Goal: Task Accomplishment & Management: Use online tool/utility

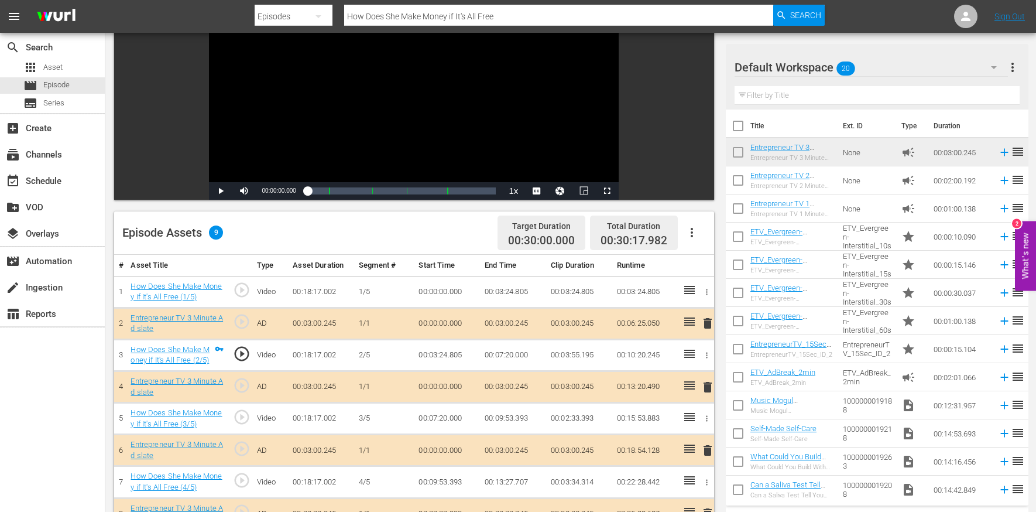
scroll to position [304, 0]
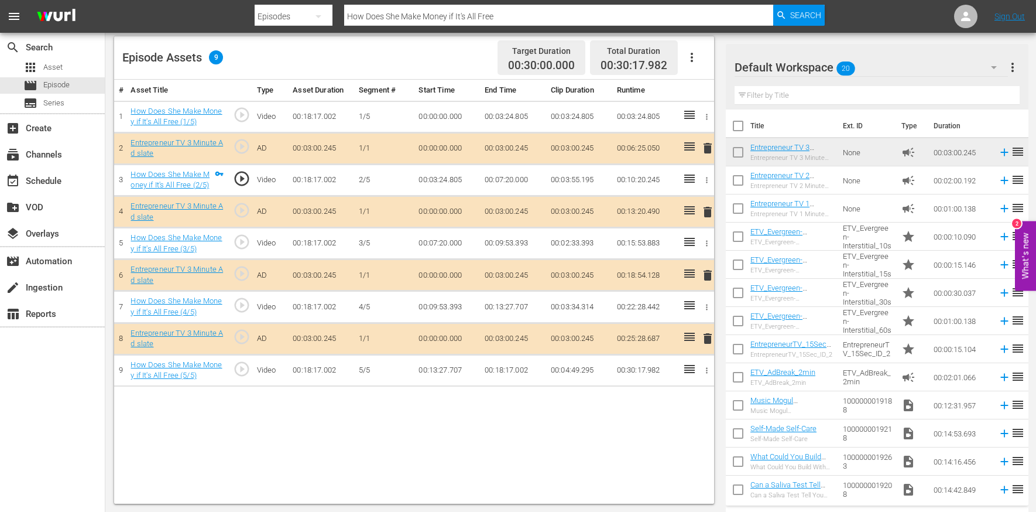
click at [389, 19] on input "How Does She Make Money if It's All Free" at bounding box center [558, 16] width 429 height 28
paste input "There's No Crying in Baseball"
type input "There's No Crying in Baseball"
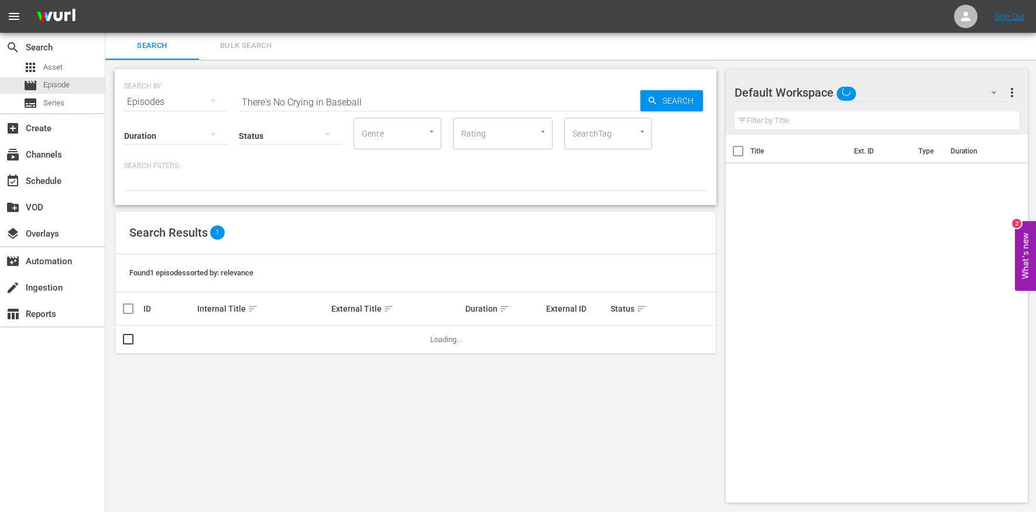
scroll to position [1, 0]
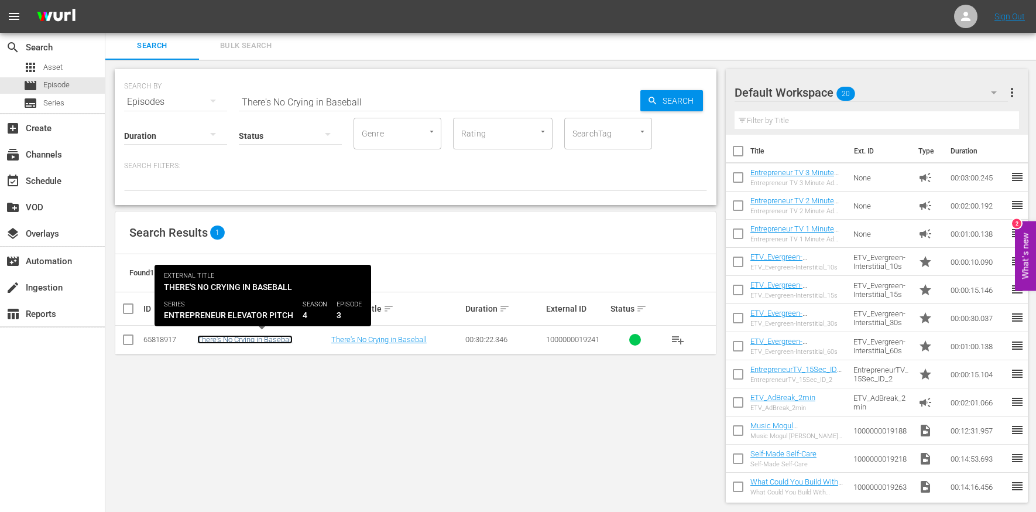
click at [227, 338] on link "There's No Crying in Baseball" at bounding box center [244, 339] width 95 height 9
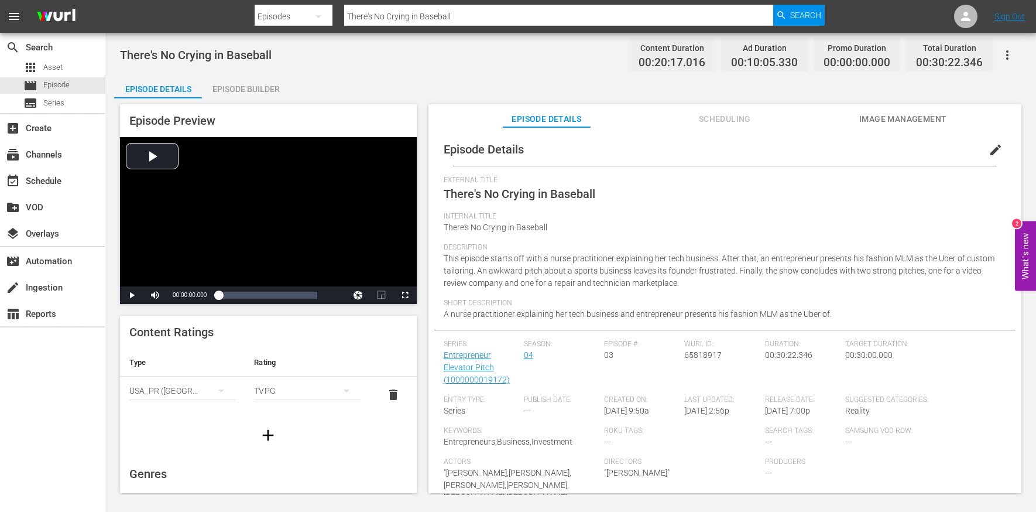
click at [248, 89] on div "Episode Builder" at bounding box center [246, 89] width 88 height 28
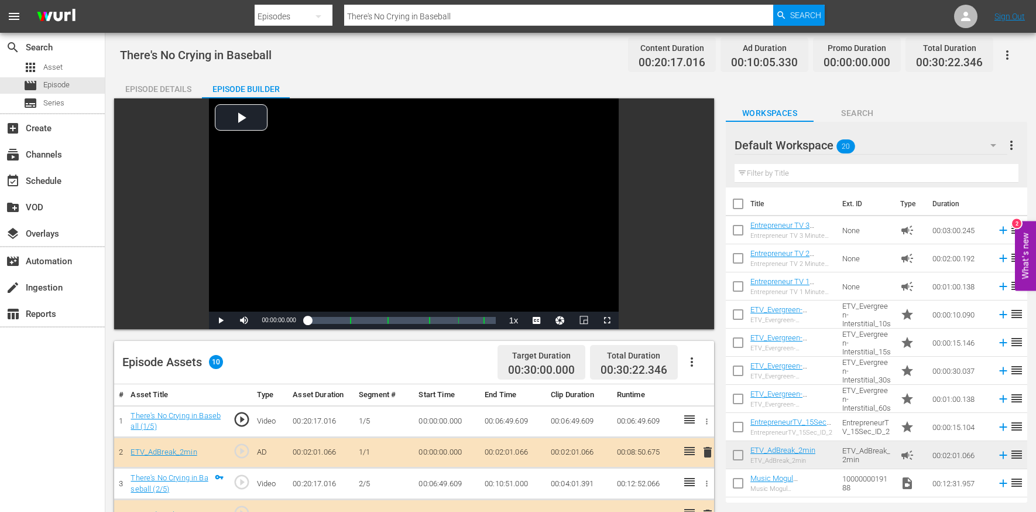
click at [171, 88] on div "Episode Details" at bounding box center [158, 89] width 88 height 28
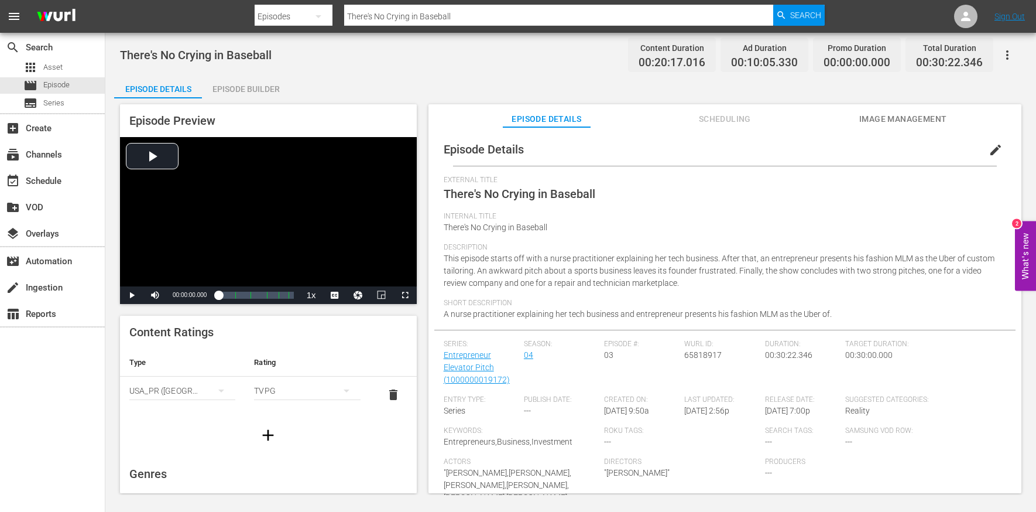
click at [989, 151] on span "edit" at bounding box center [996, 150] width 14 height 14
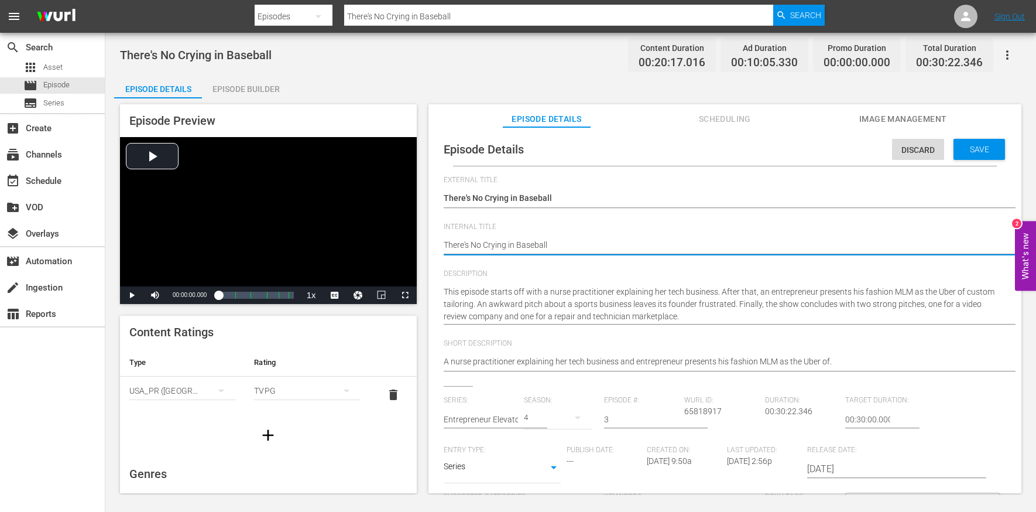
click at [558, 247] on textarea "There's No Crying in Baseball" at bounding box center [722, 246] width 557 height 14
type textarea "E"
type textarea "EE"
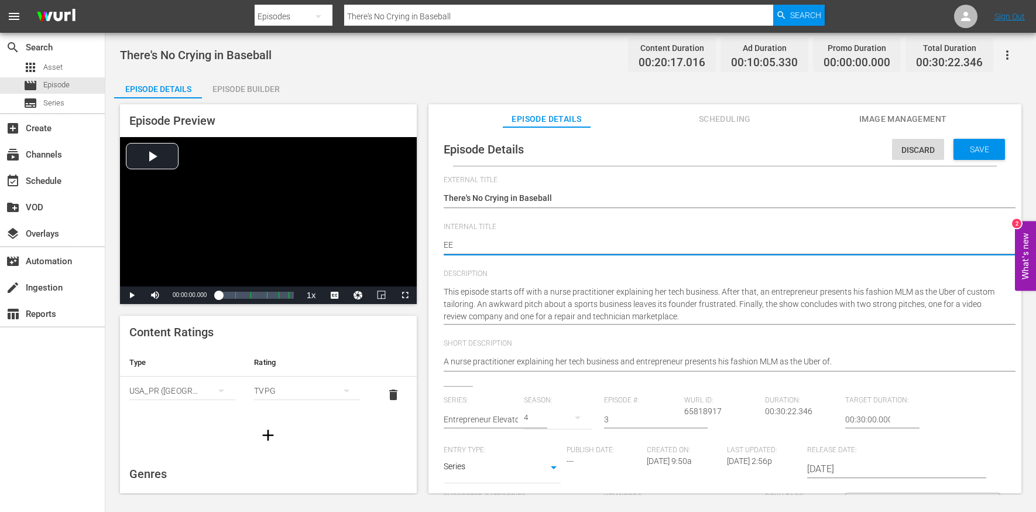
type textarea "EEP"
type textarea "EEP S"
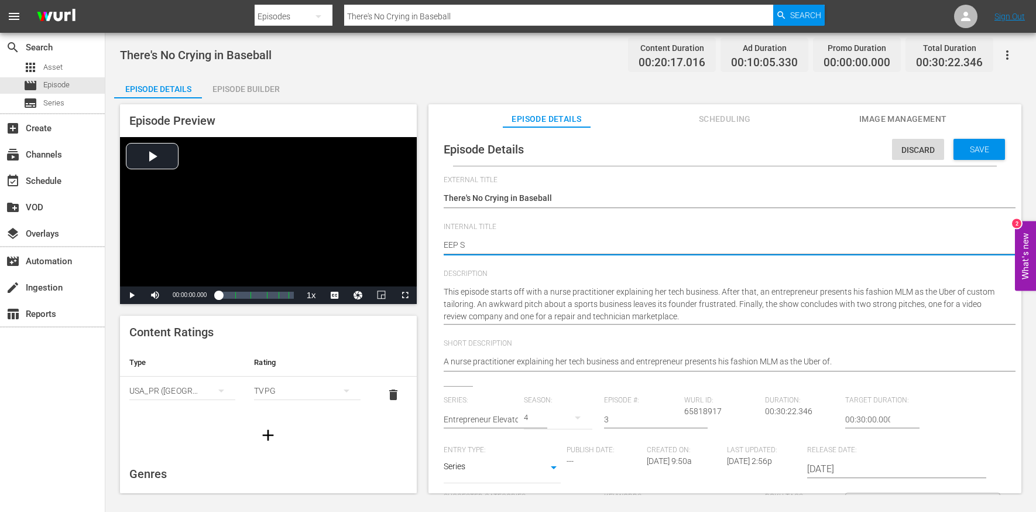
type textarea "EEP S4"
type textarea "EEP S4E"
type textarea "EEP S4E3"
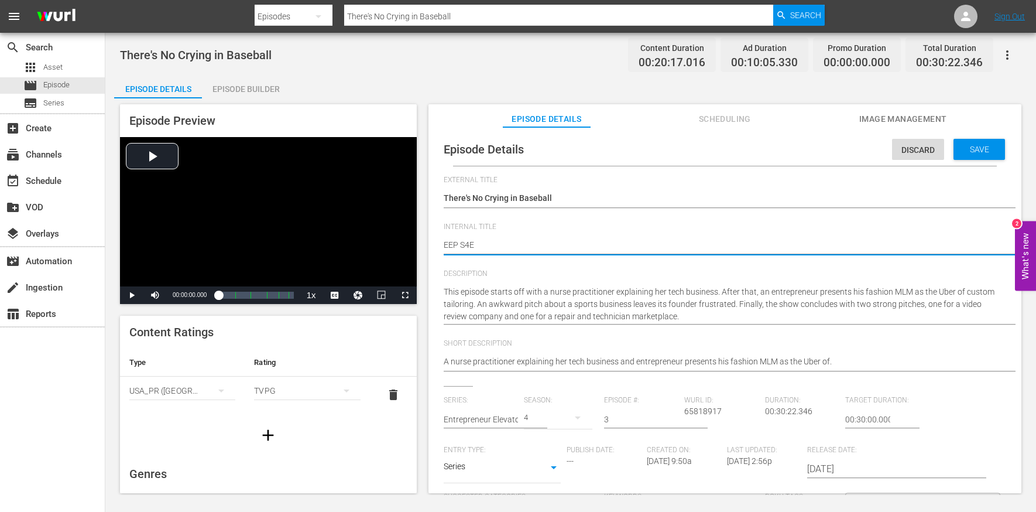
type textarea "EEP S4E3"
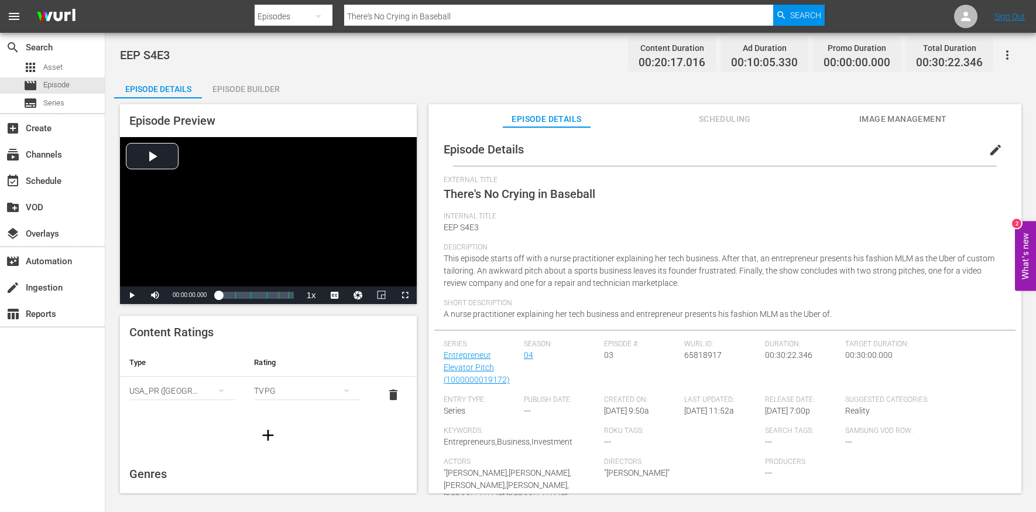
click at [404, 10] on input "There's No Crying in Baseball" at bounding box center [558, 16] width 429 height 28
paste input "Open the Doors, Let's Talk"
type input "Open the Doors, Let's Talk"
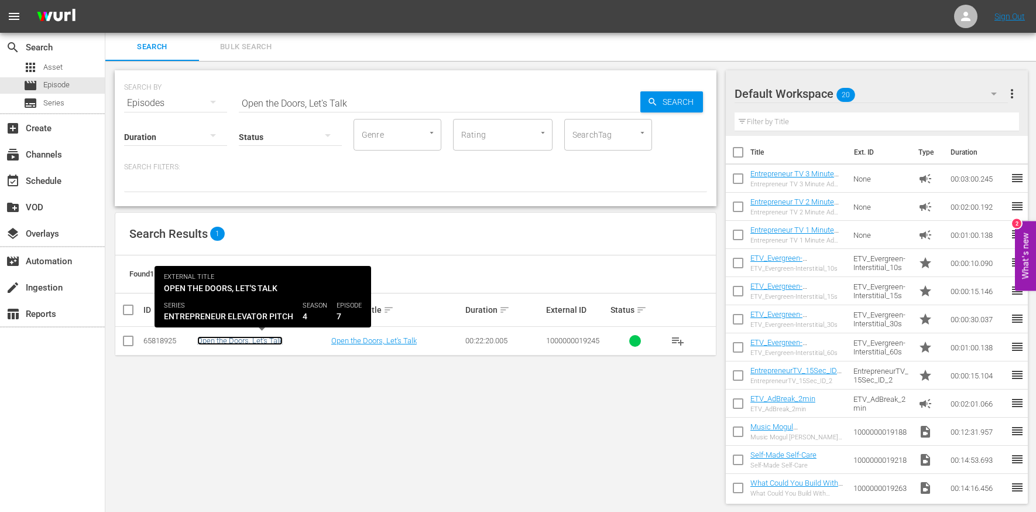
click at [264, 336] on link "Open the Doors, Let's Talk" at bounding box center [239, 340] width 85 height 9
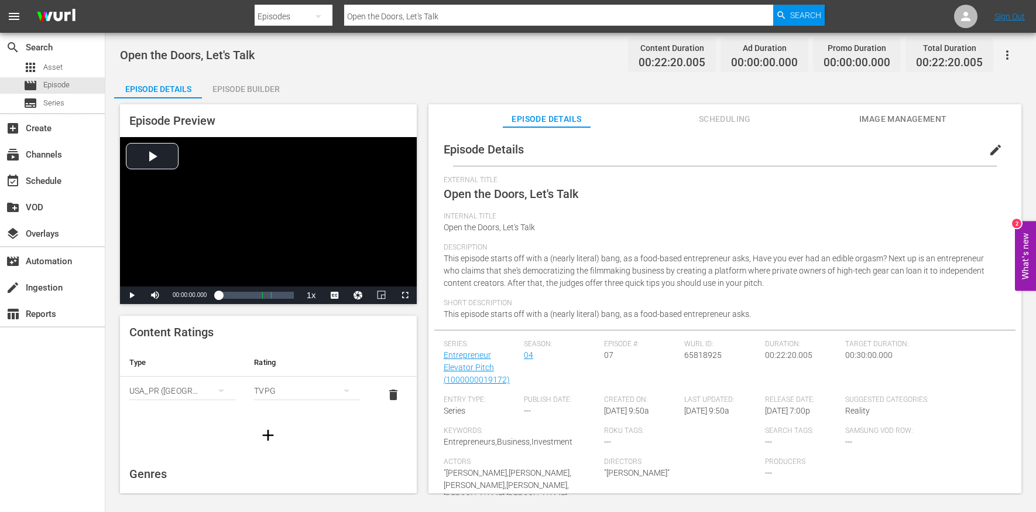
click at [989, 149] on span "edit" at bounding box center [996, 150] width 14 height 14
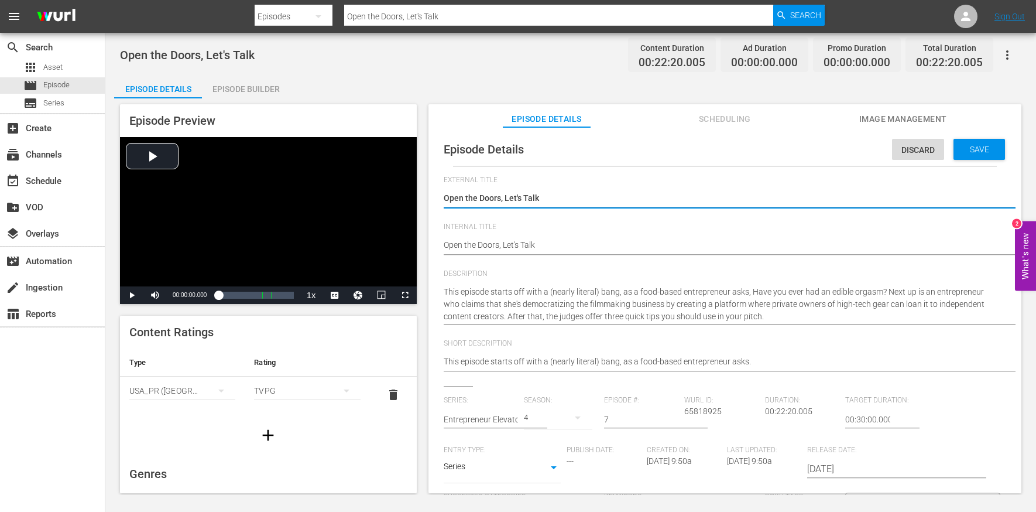
click at [550, 254] on hr at bounding box center [737, 254] width 586 height 1
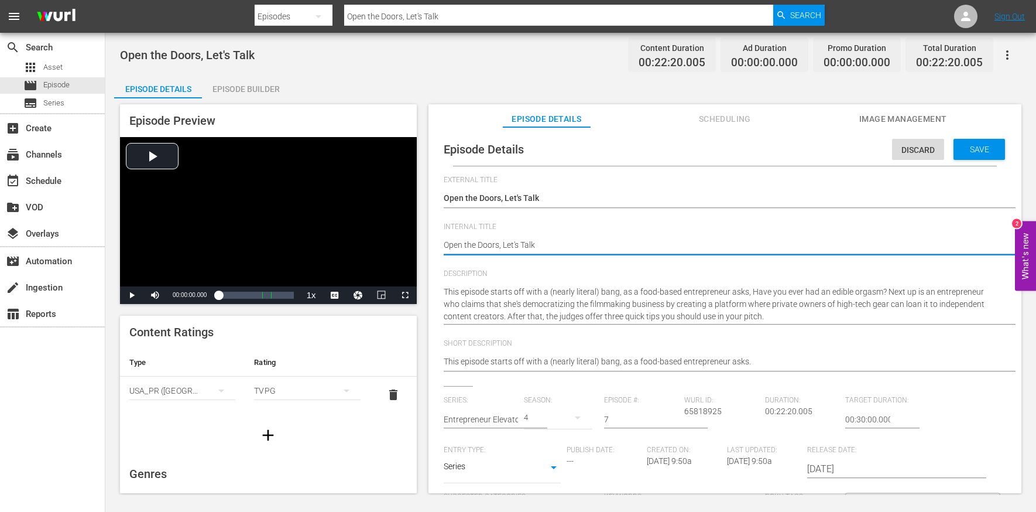
click at [548, 248] on textarea "Open the Doors, Let's Talk" at bounding box center [722, 246] width 557 height 14
type textarea "W"
type textarea "WW"
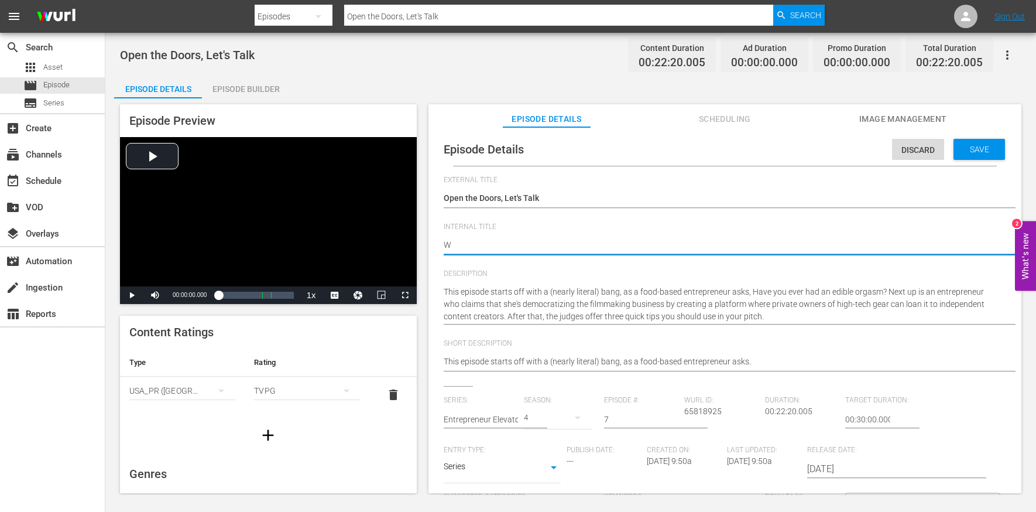
type textarea "WW"
type textarea "W"
type textarea "E"
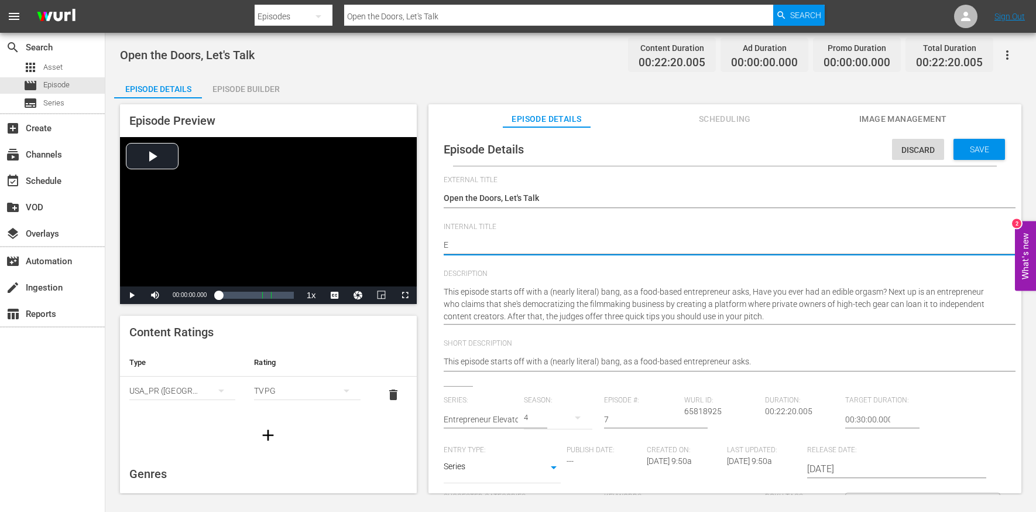
type textarea "EE"
type textarea "EEP"
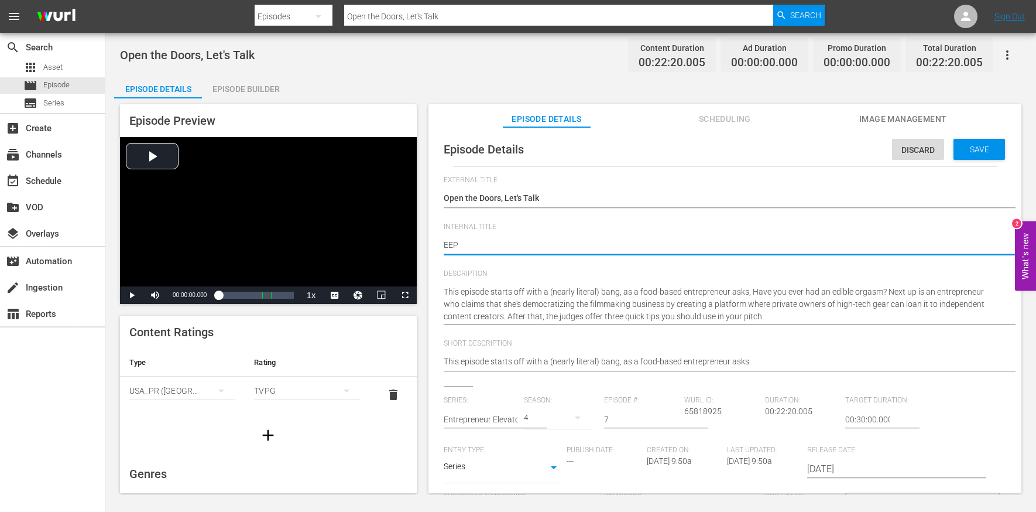
type textarea "EEP"
type textarea "EEP S"
type textarea "EEP S4"
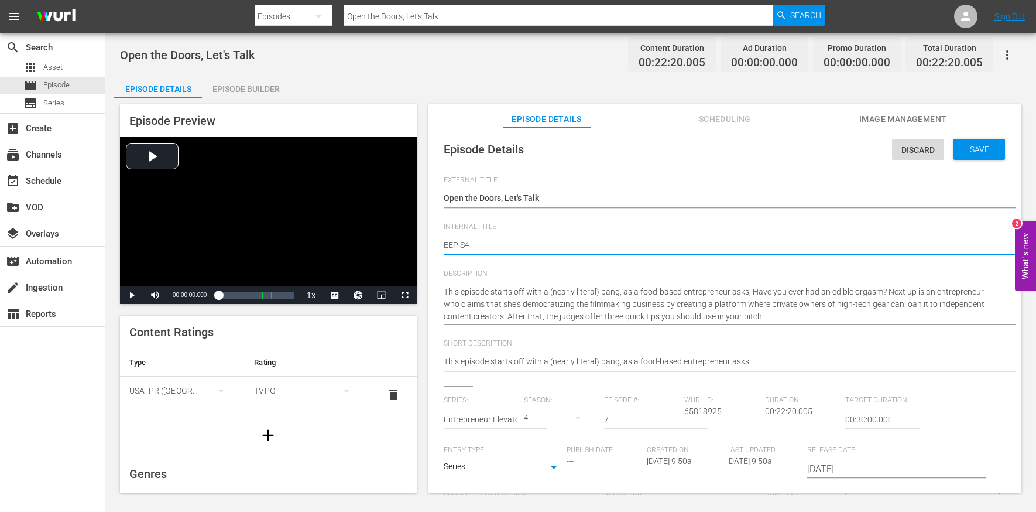
type textarea "EEP S4E"
type textarea "EEP S4E7"
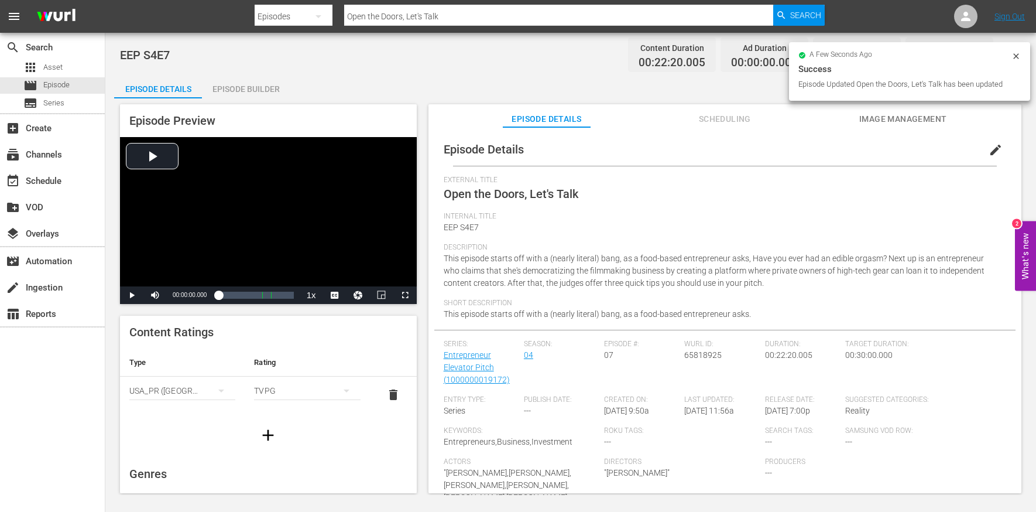
click at [262, 80] on div "Episode Builder" at bounding box center [246, 89] width 88 height 28
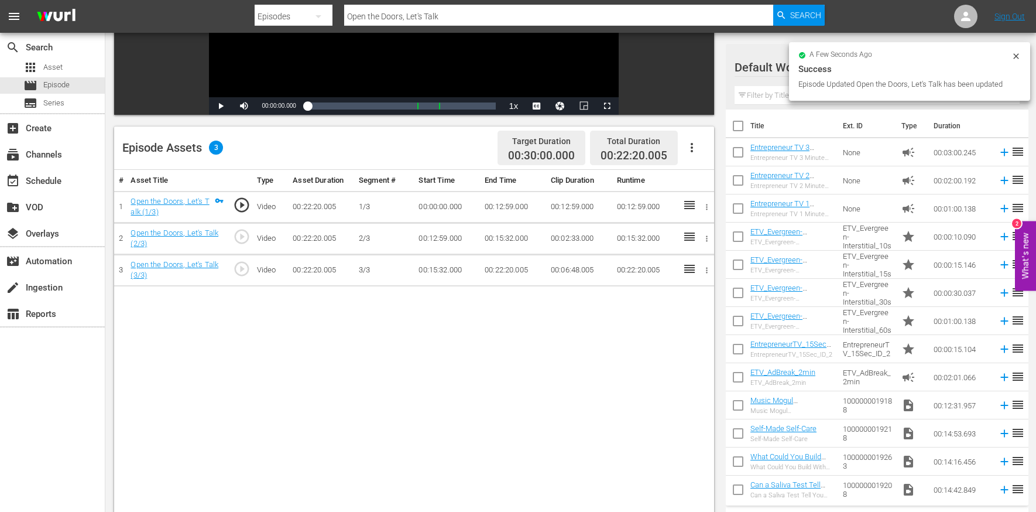
scroll to position [218, 0]
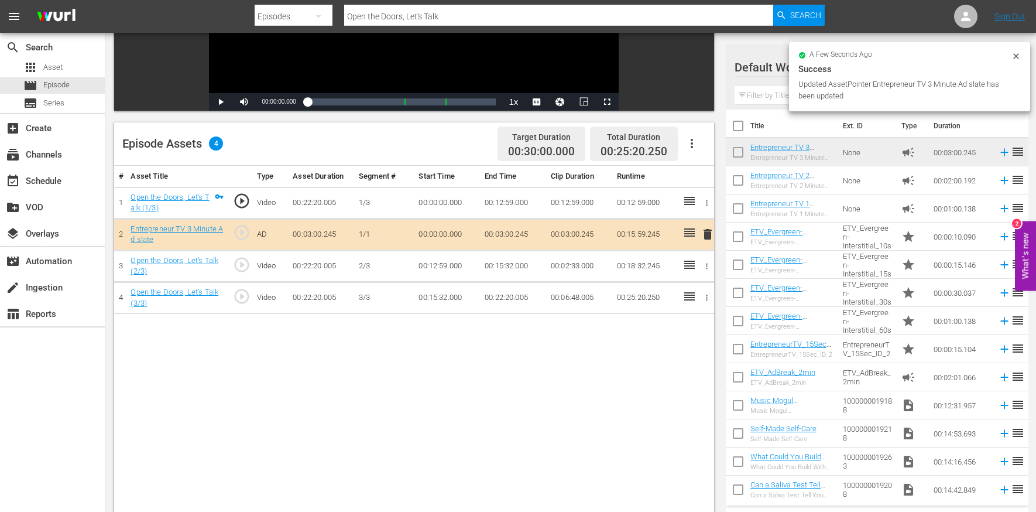
click at [692, 149] on icon "button" at bounding box center [692, 143] width 14 height 14
click at [702, 152] on div "Edit Cue Points" at bounding box center [727, 147] width 80 height 28
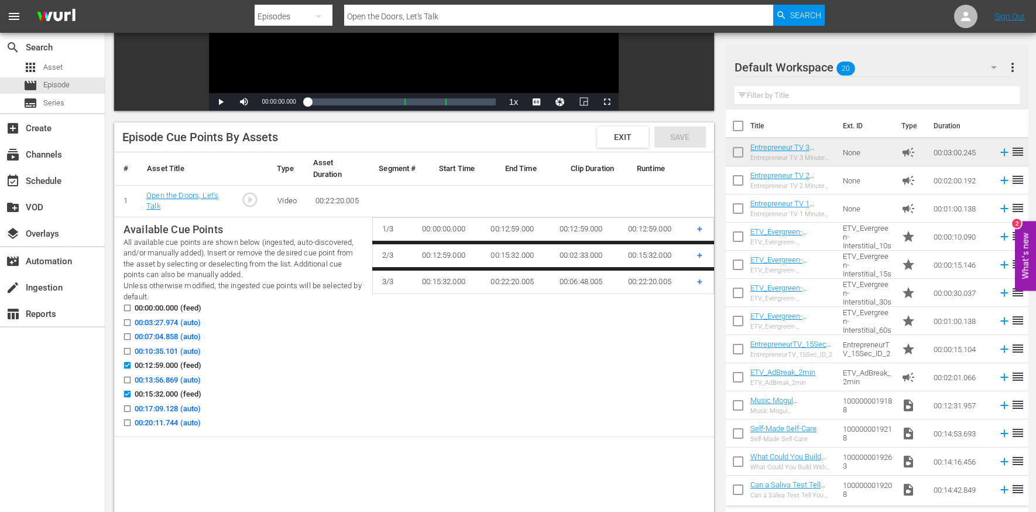
click at [170, 333] on span "00:07:04.858 (auto)" at bounding box center [168, 337] width 66 height 12
click at [132, 334] on input "00:07:04.858 (auto)" at bounding box center [124, 338] width 15 height 9
checkbox input "true"
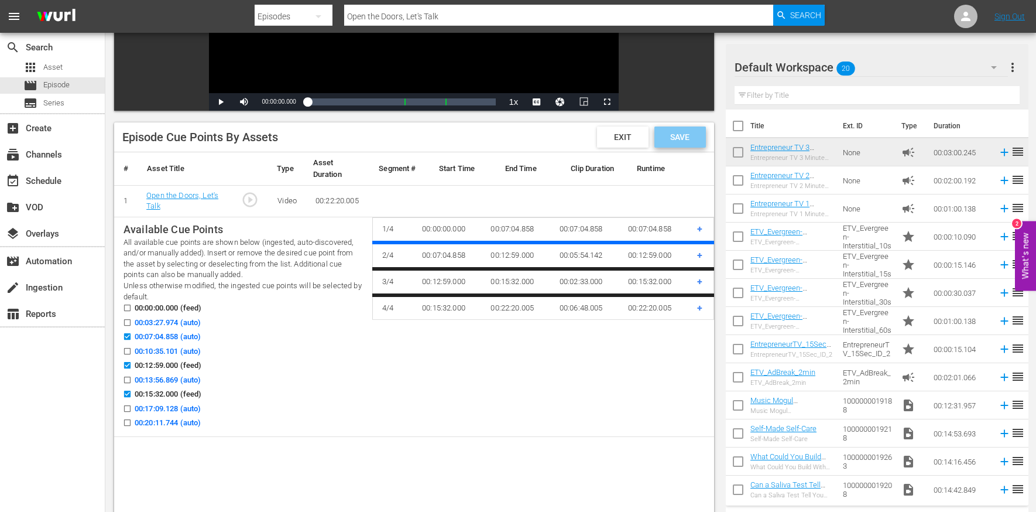
click at [686, 145] on div "Save" at bounding box center [680, 136] width 52 height 21
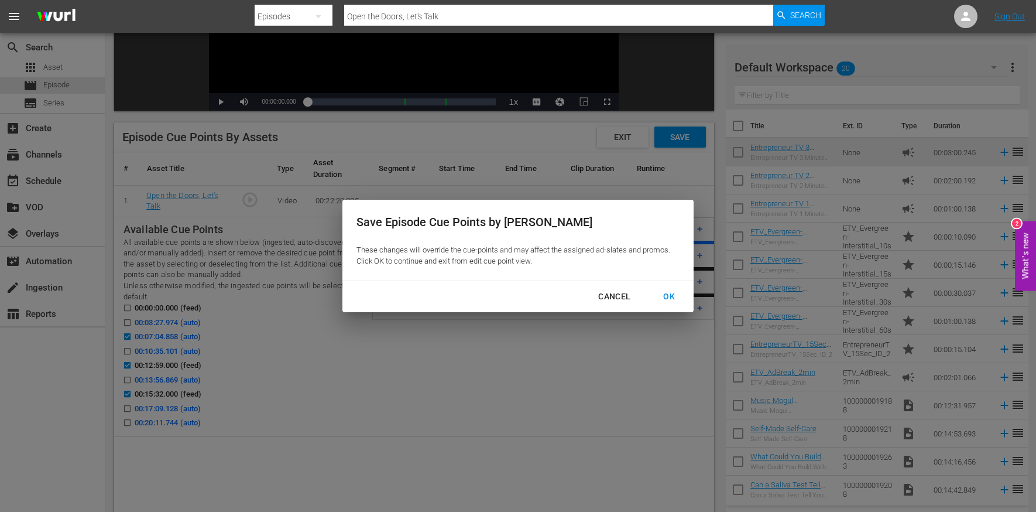
click at [676, 296] on div "OK" at bounding box center [669, 296] width 30 height 15
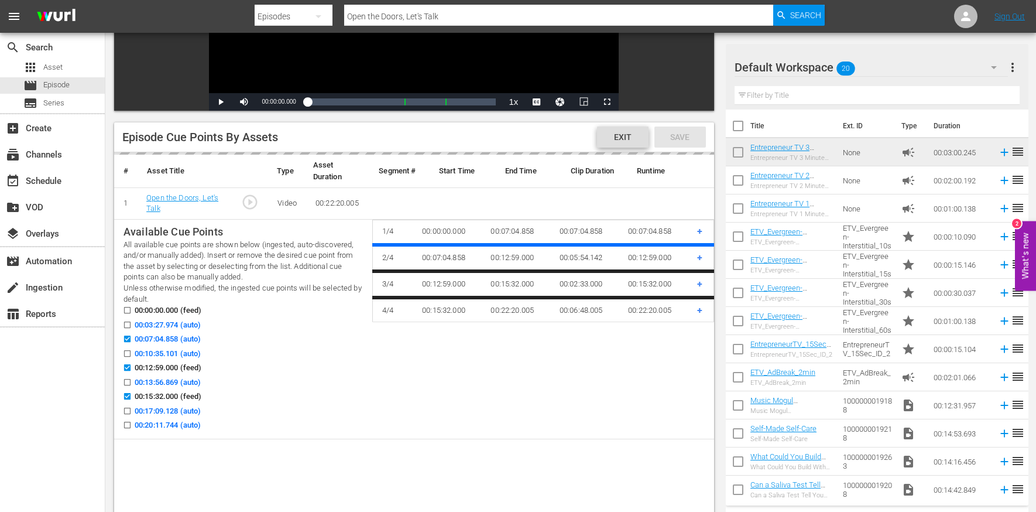
click at [619, 133] on span "Exit" at bounding box center [623, 136] width 36 height 9
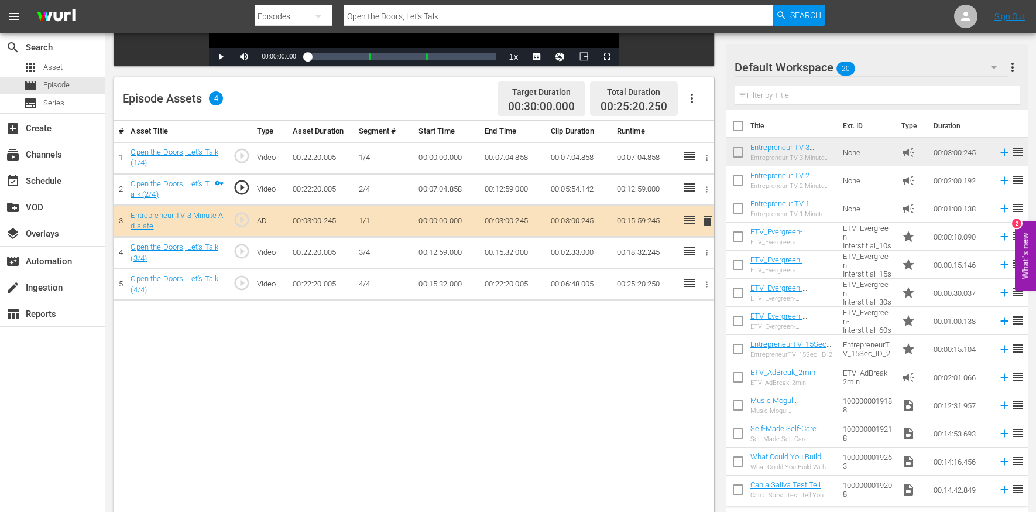
scroll to position [265, 0]
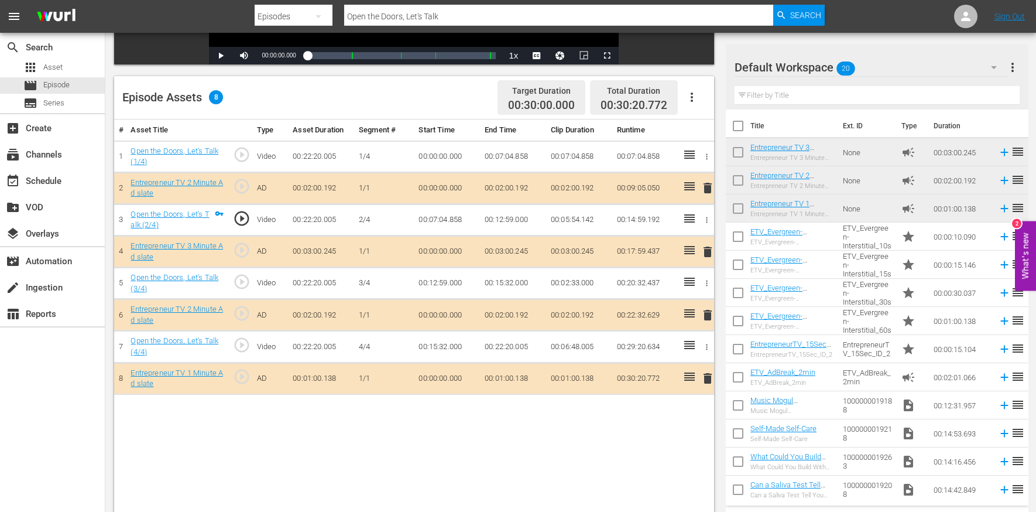
click at [368, 18] on input "Open the Doors, Let's Talk" at bounding box center [558, 16] width 429 height 28
paste input "This Stands for Everything I Stand Against"
type input "This Stands for Everything I Stand Against"
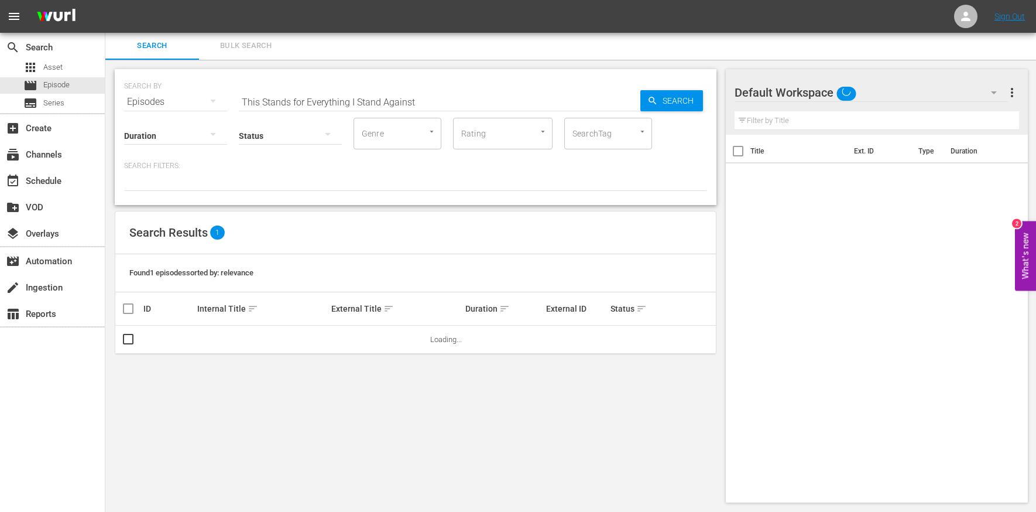
scroll to position [1, 0]
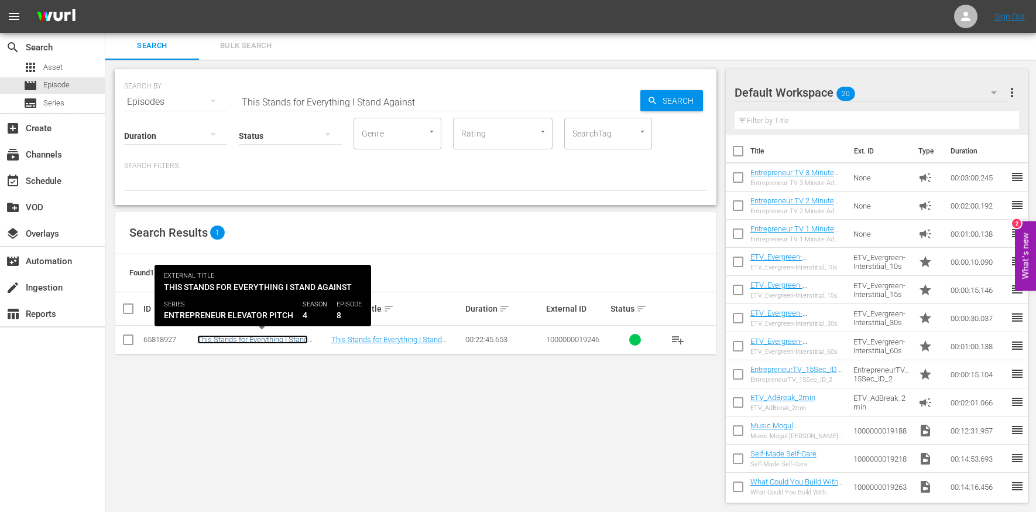
click at [267, 342] on link "This Stands for Everything I Stand Against" at bounding box center [252, 344] width 111 height 18
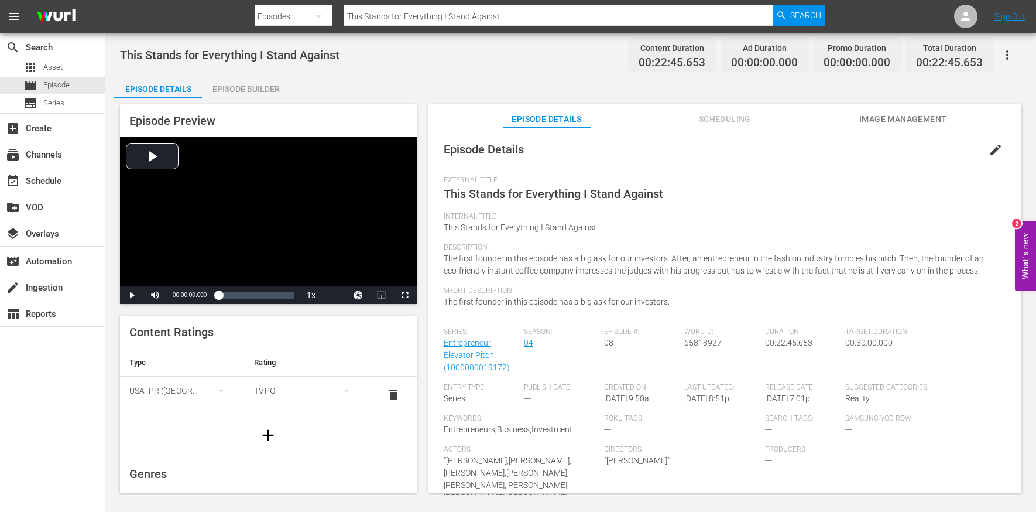
click at [238, 86] on div "Episode Builder" at bounding box center [246, 89] width 88 height 28
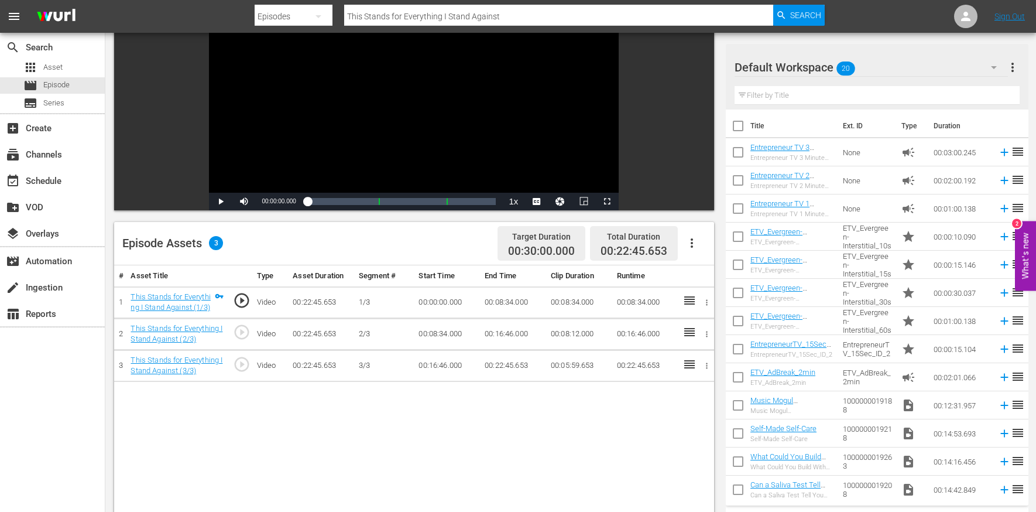
scroll to position [120, 0]
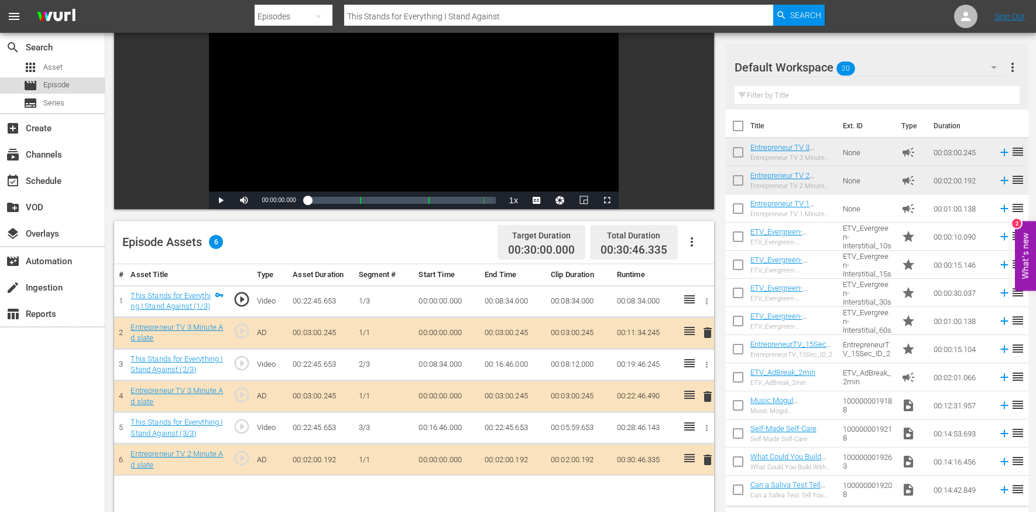
click at [66, 83] on span "Episode" at bounding box center [56, 85] width 26 height 12
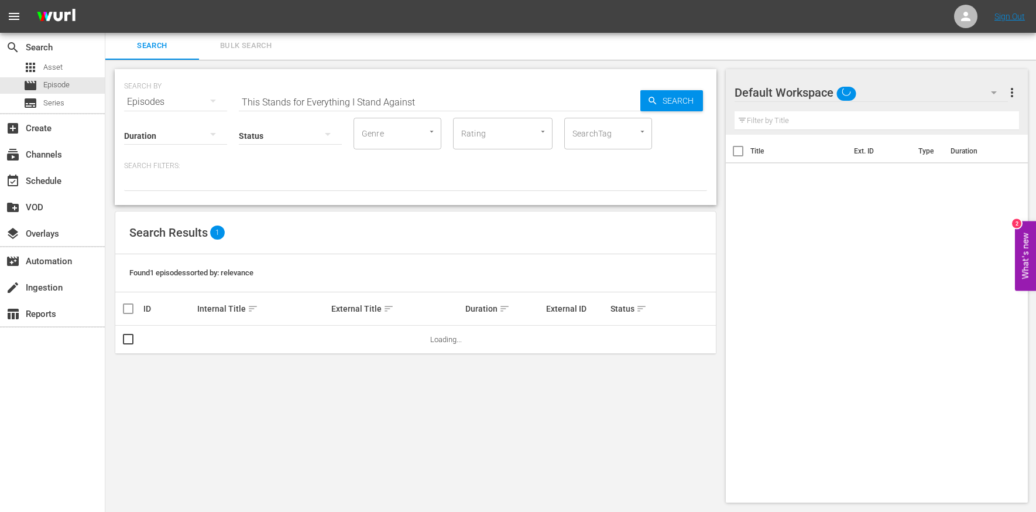
scroll to position [1, 0]
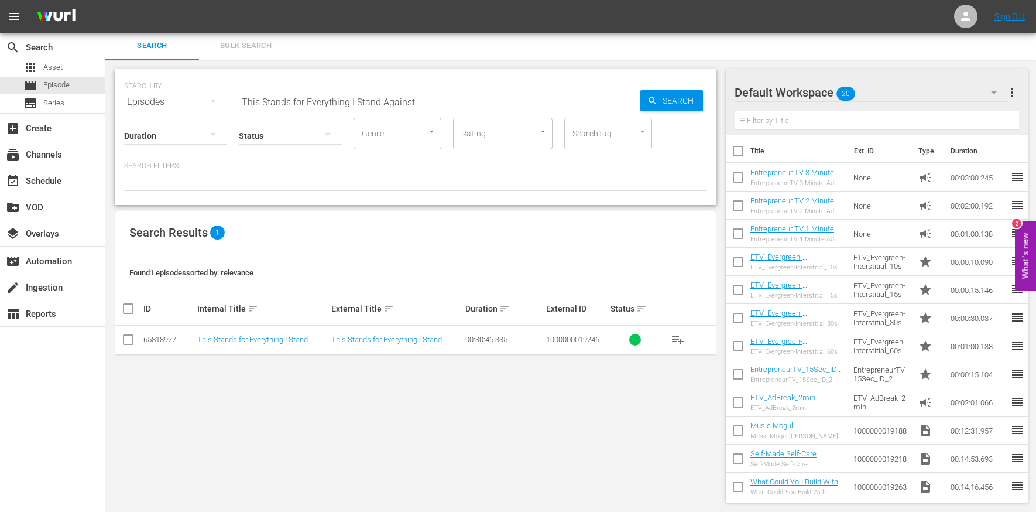
click at [296, 96] on input "This Stands for Everything I Stand Against" at bounding box center [439, 102] width 401 height 28
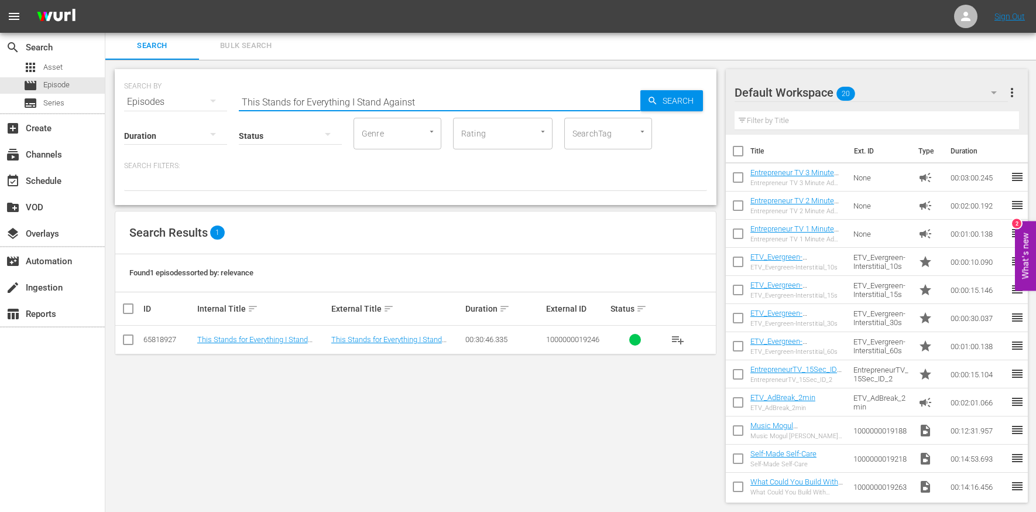
click at [296, 96] on input "This Stands for Everything I Stand Against" at bounding box center [439, 102] width 401 height 28
paste input "at's a Flop"
type input "That's a Flop"
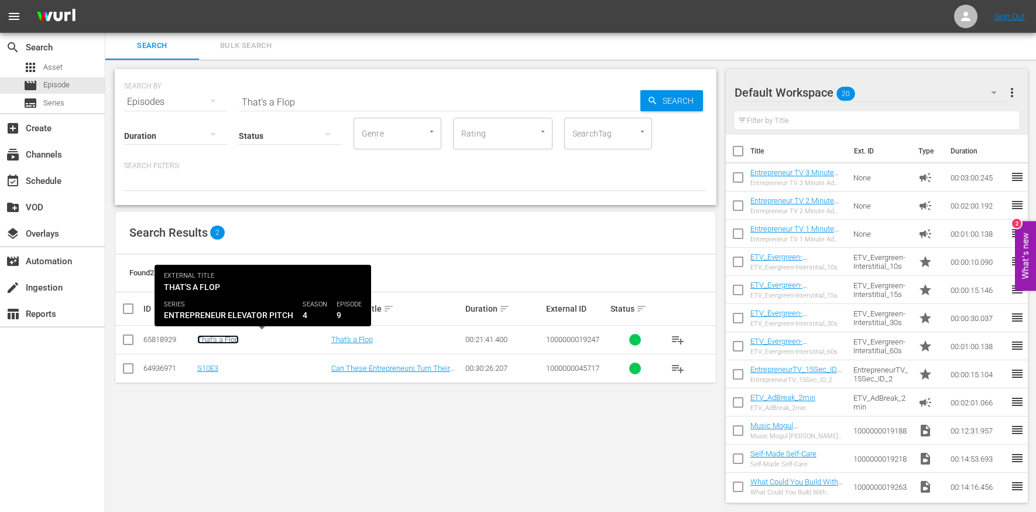
click at [211, 335] on link "That's a Flop" at bounding box center [218, 339] width 42 height 9
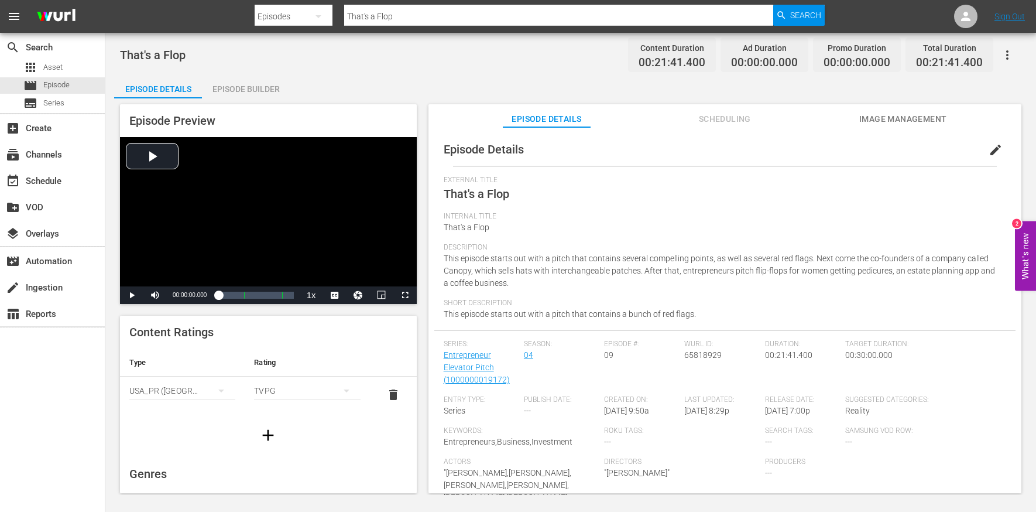
click at [266, 86] on div "Episode Builder" at bounding box center [246, 89] width 88 height 28
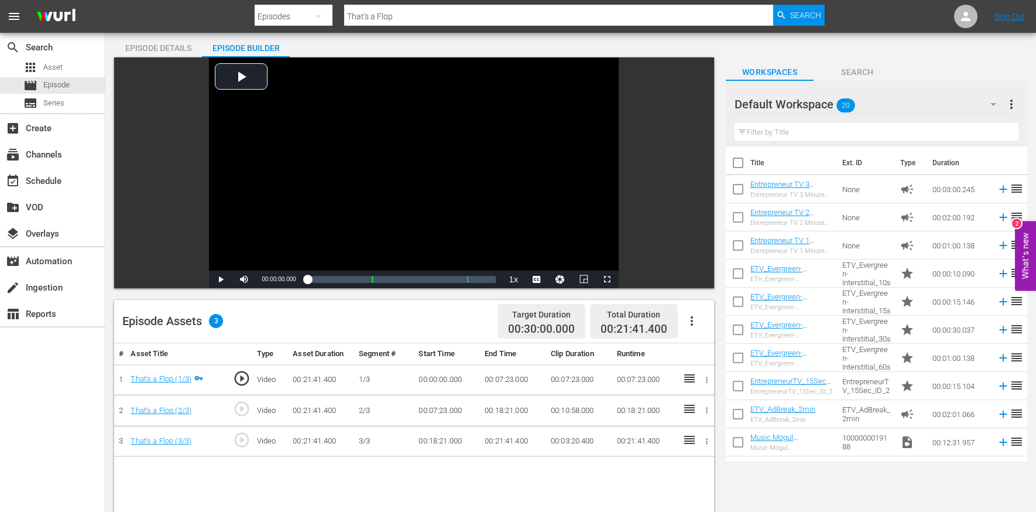
scroll to position [52, 0]
